Goal: Task Accomplishment & Management: Manage account settings

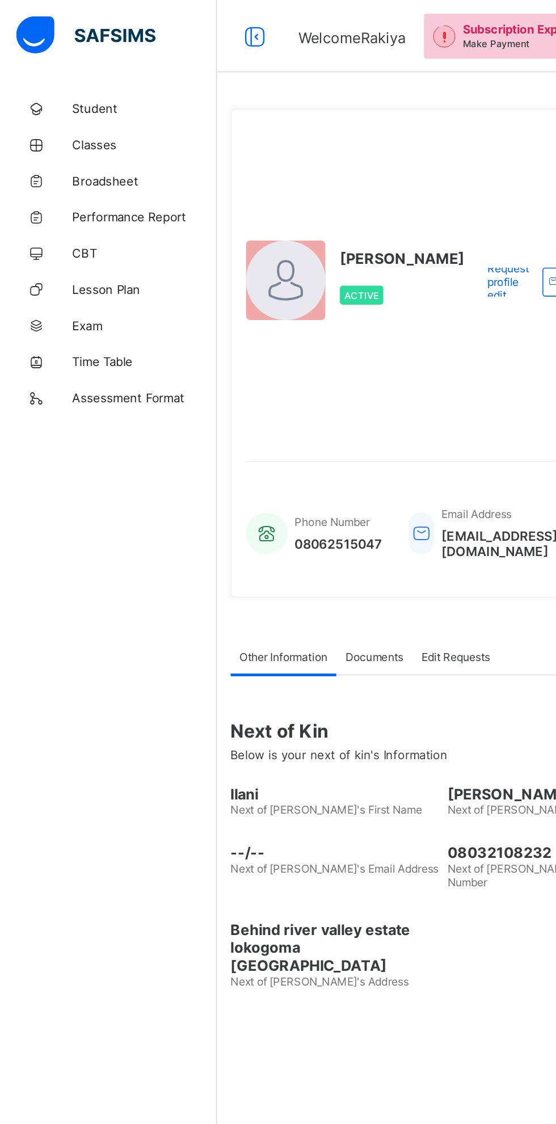
click at [59, 158] on span "CBT" at bounding box center [90, 158] width 91 height 9
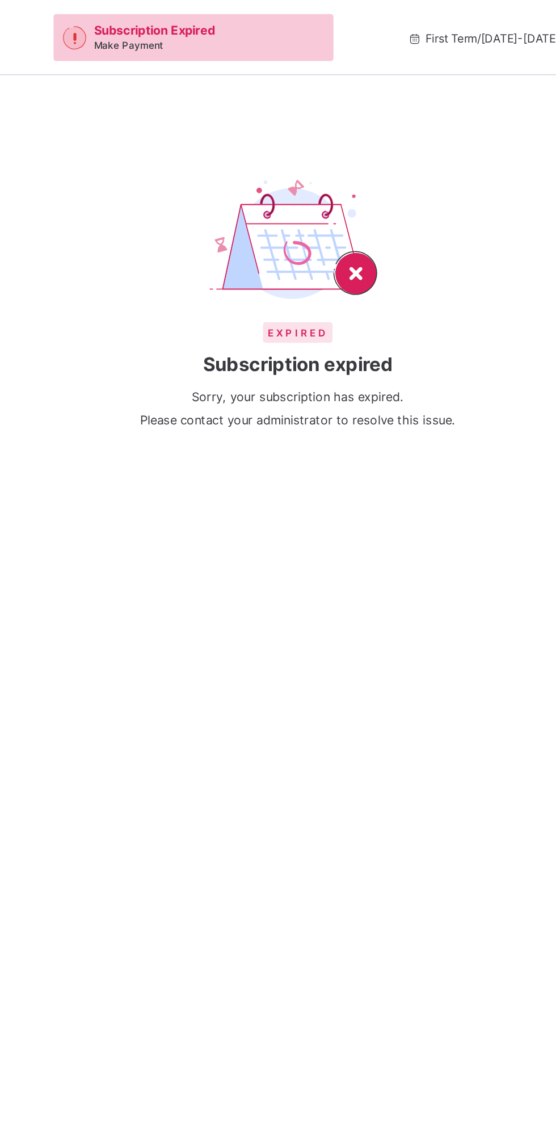
click at [495, 596] on div "Expired Subscription expired Sorry, your subscription has expired. Please conta…" at bounding box center [346, 562] width 420 height 1124
